Goal: Information Seeking & Learning: Learn about a topic

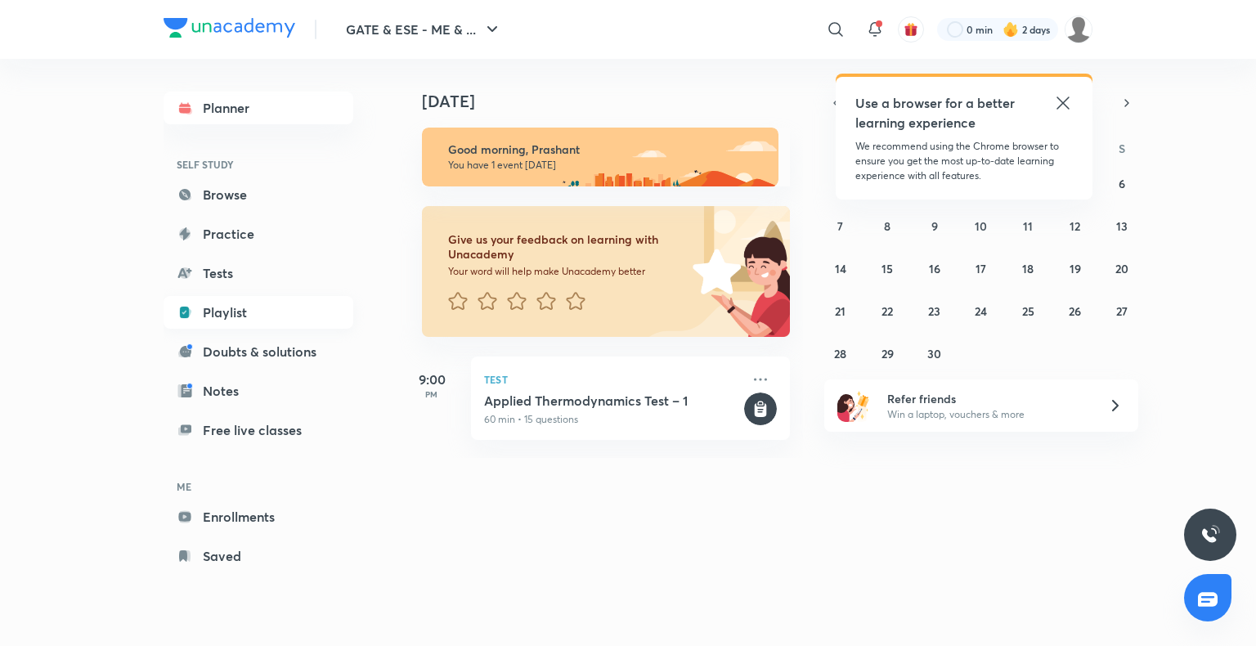
click at [245, 315] on link "Playlist" at bounding box center [259, 312] width 190 height 33
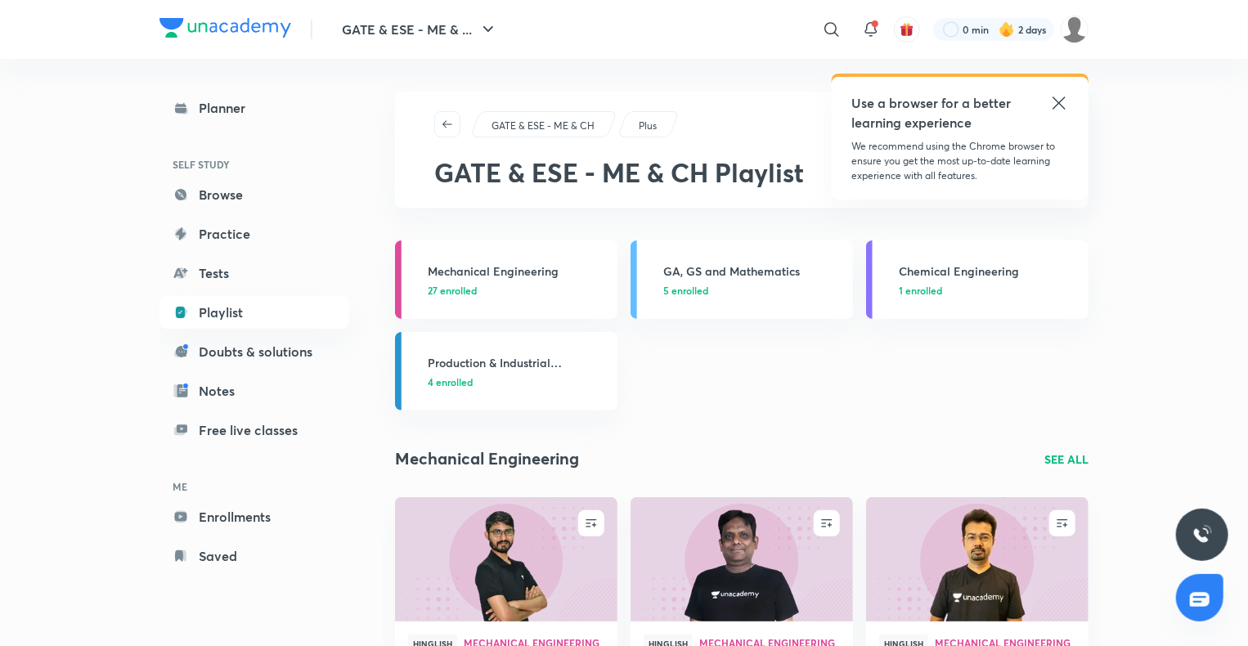
click at [1050, 107] on icon at bounding box center [1059, 103] width 20 height 20
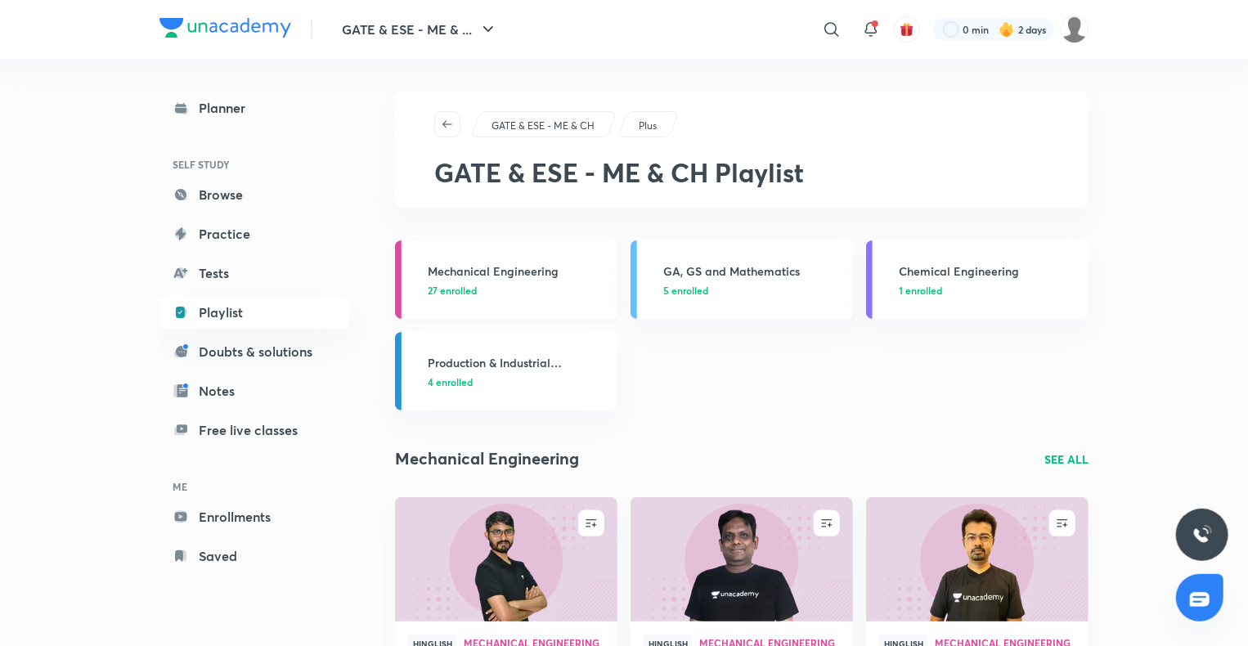
click at [544, 285] on p "27 enrolled" at bounding box center [518, 290] width 180 height 15
drag, startPoint x: 544, startPoint y: 285, endPoint x: 596, endPoint y: 311, distance: 58.5
click at [544, 285] on p "27 enrolled" at bounding box center [518, 290] width 180 height 15
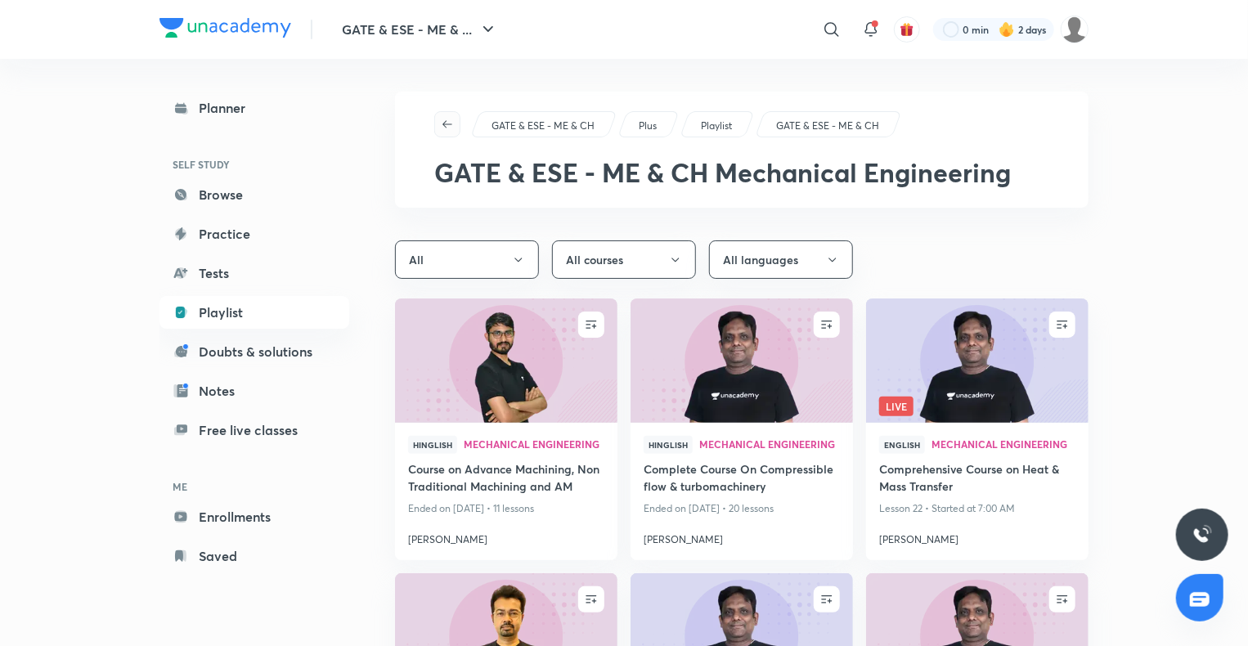
click at [448, 119] on icon "button" at bounding box center [447, 124] width 13 height 13
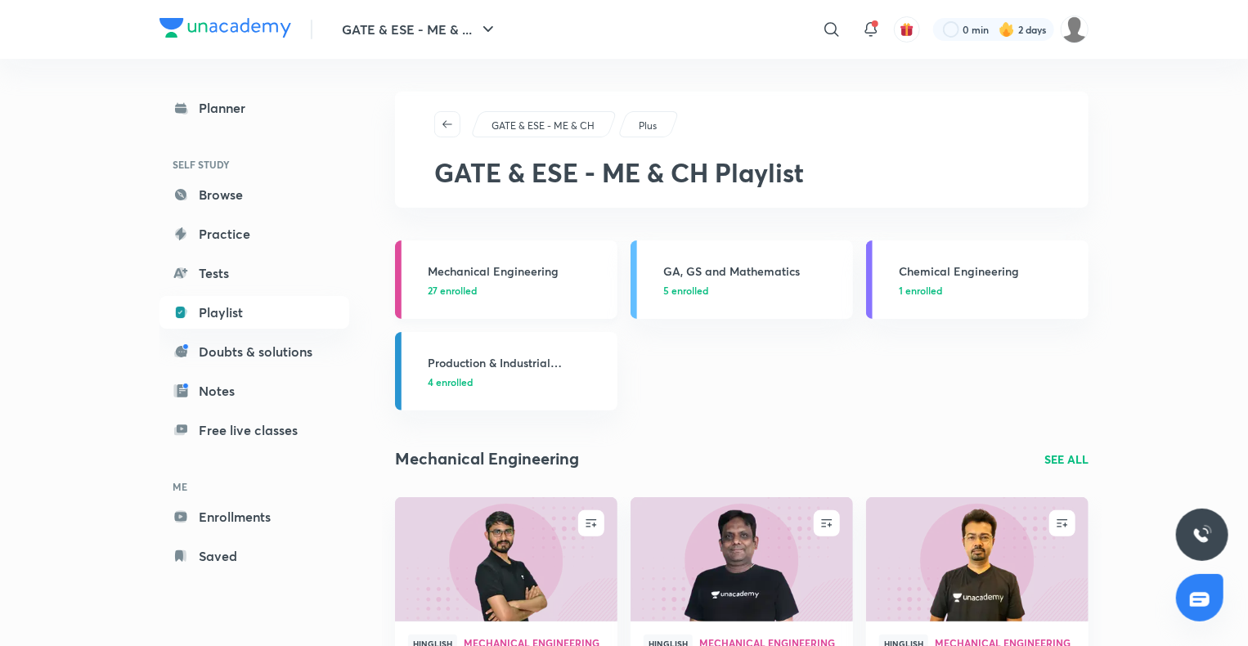
click at [471, 283] on span "27 enrolled" at bounding box center [452, 290] width 49 height 15
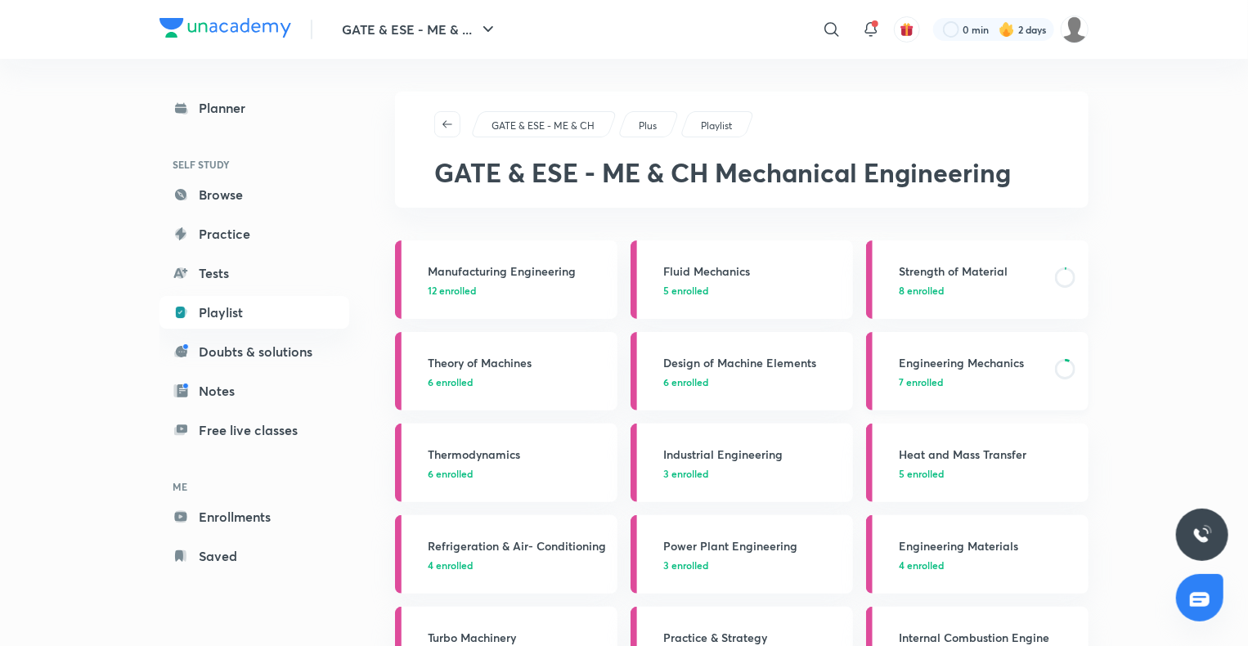
click at [967, 361] on h3 "Engineering Mechanics" at bounding box center [972, 362] width 146 height 17
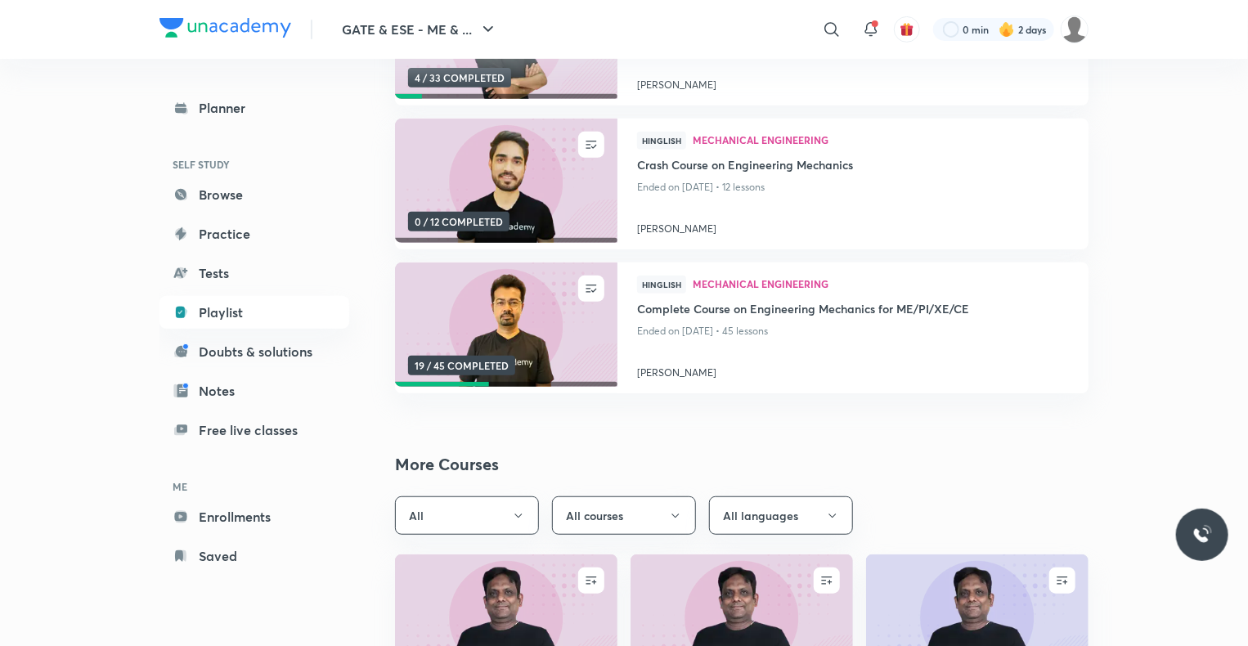
scroll to position [311, 0]
click at [536, 311] on img at bounding box center [505, 324] width 226 height 127
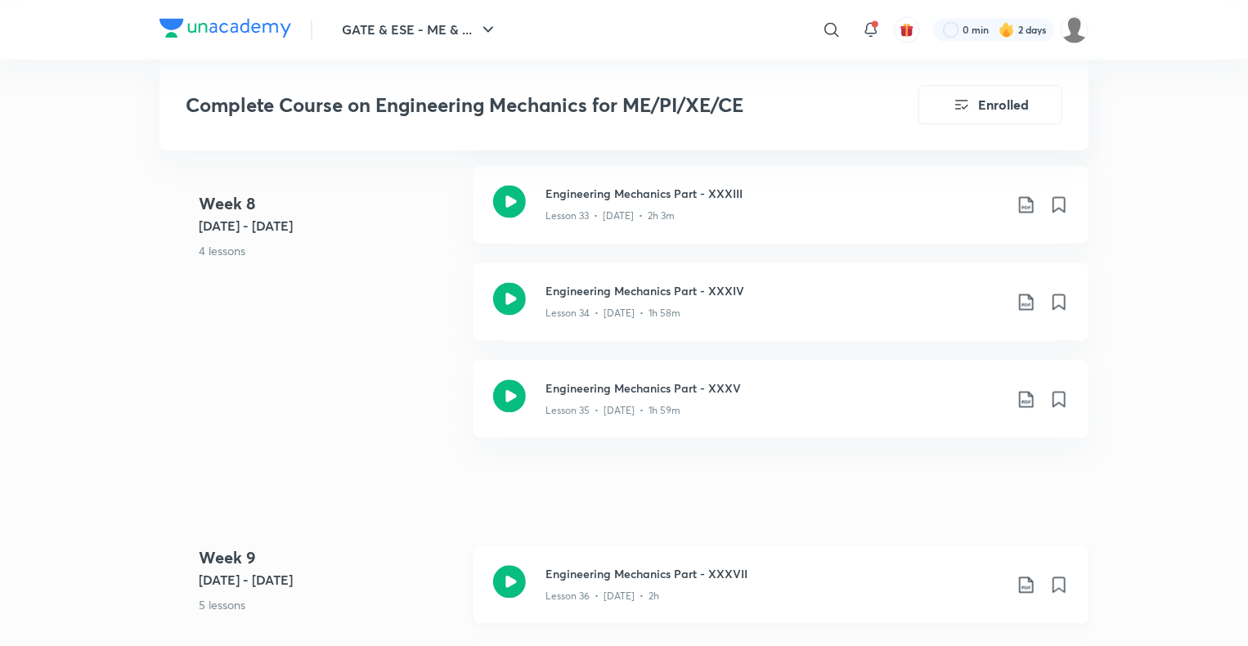
scroll to position [4713, 0]
click at [508, 303] on icon at bounding box center [509, 299] width 33 height 33
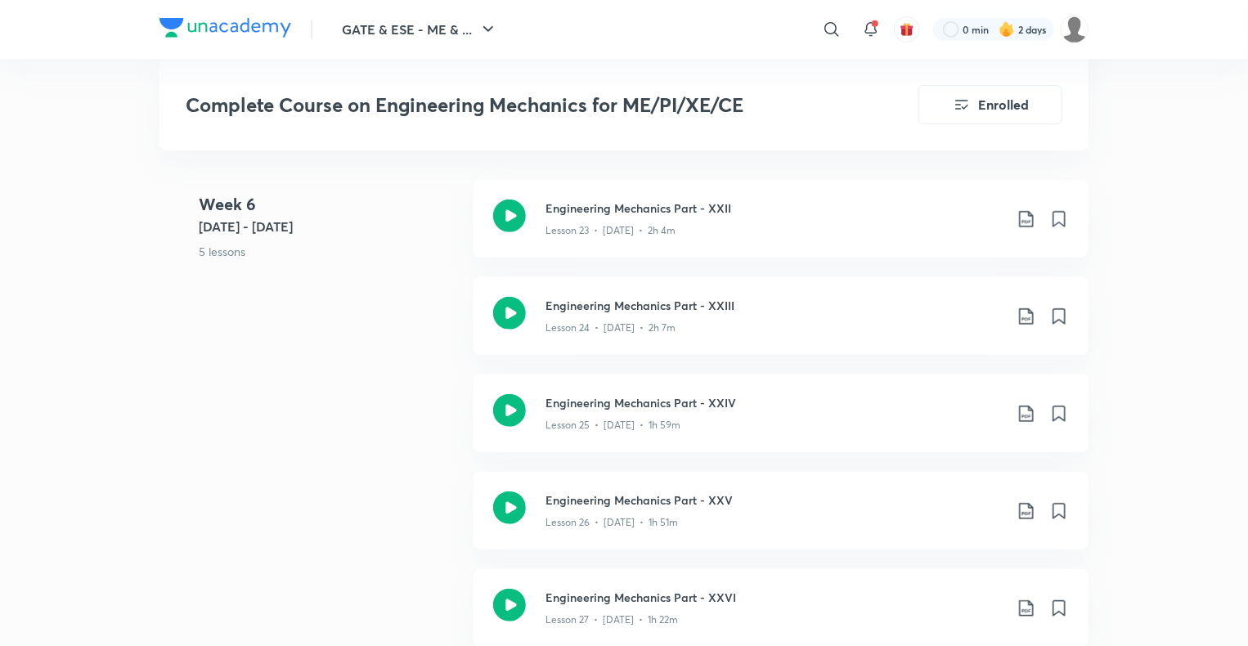
scroll to position [3561, 0]
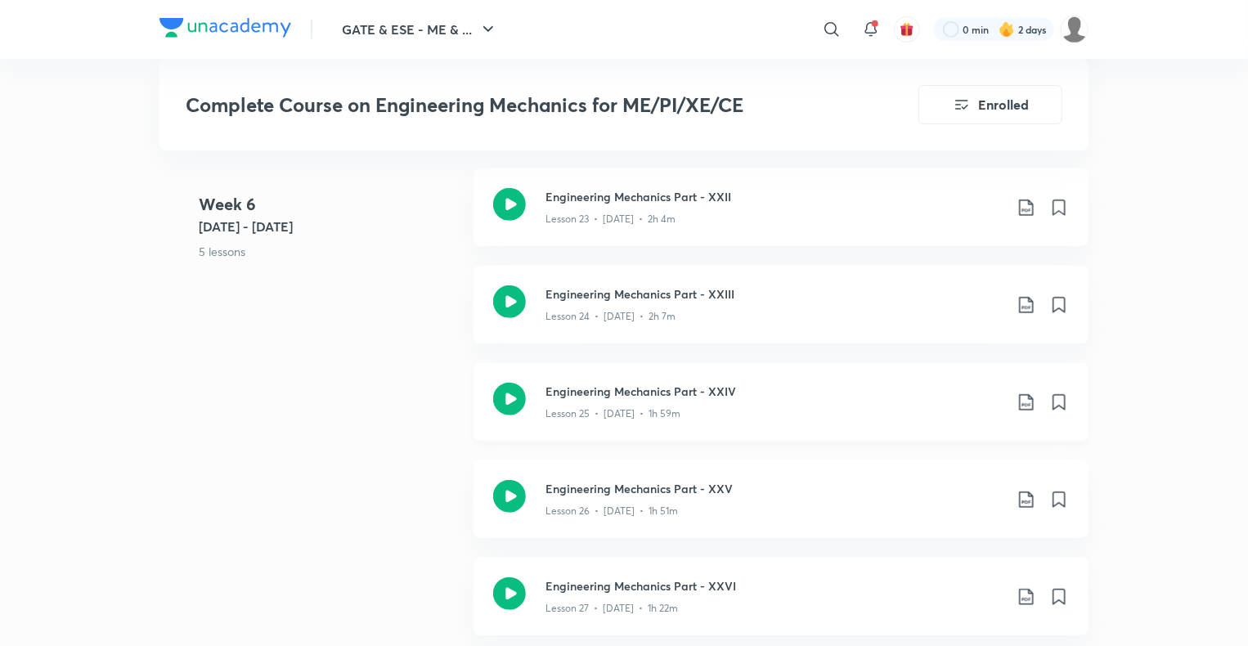
click at [504, 402] on icon at bounding box center [509, 399] width 33 height 33
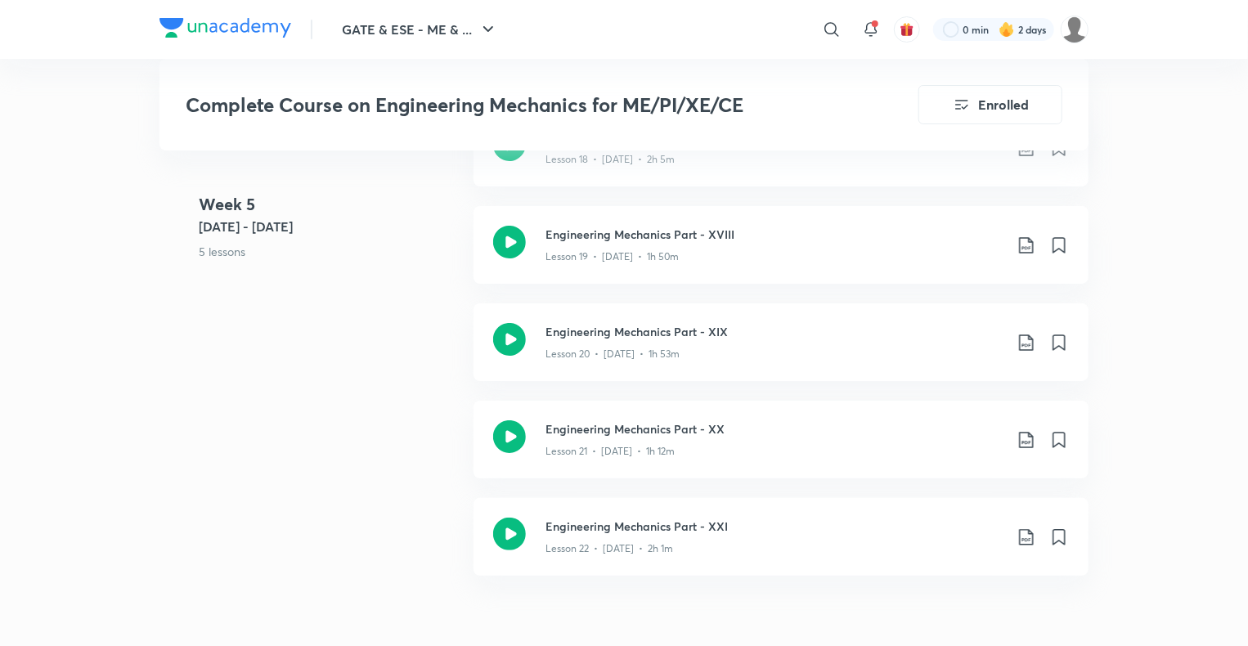
scroll to position [3051, 0]
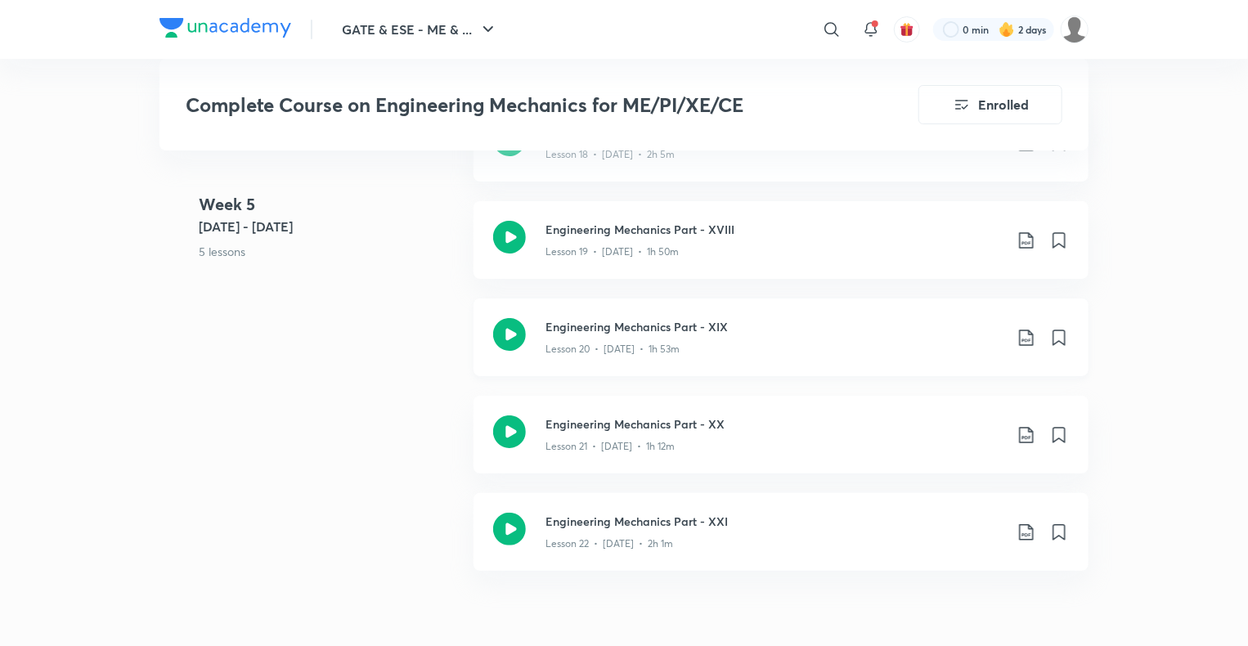
click at [512, 342] on icon at bounding box center [509, 334] width 33 height 33
